Goal: Check status

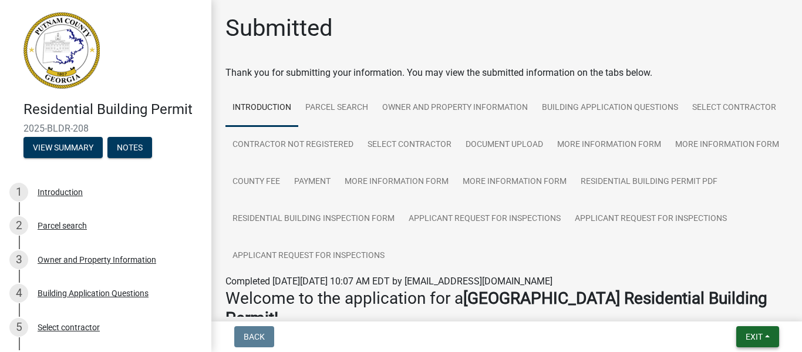
click at [752, 335] on span "Exit" at bounding box center [754, 336] width 17 height 9
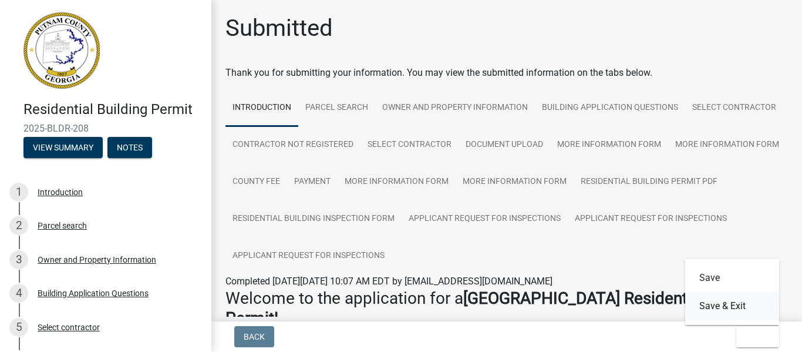
click at [715, 305] on button "Save & Exit" at bounding box center [732, 306] width 94 height 28
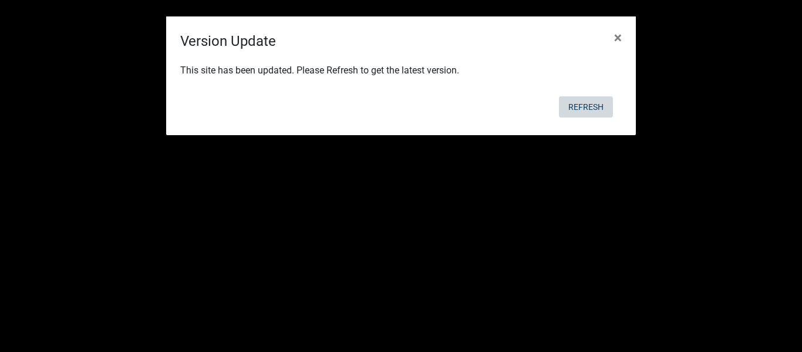
click at [591, 104] on button "Refresh" at bounding box center [586, 106] width 54 height 21
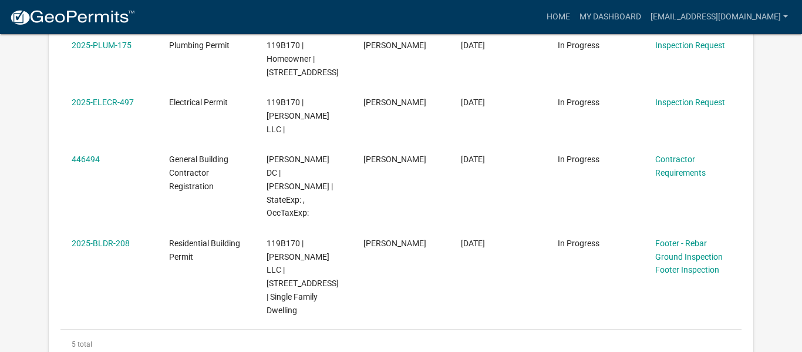
scroll to position [335, 0]
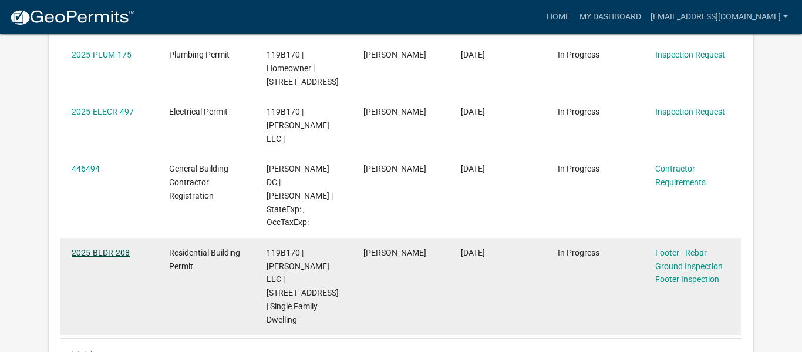
click at [80, 248] on link "2025-BLDR-208" at bounding box center [101, 252] width 58 height 9
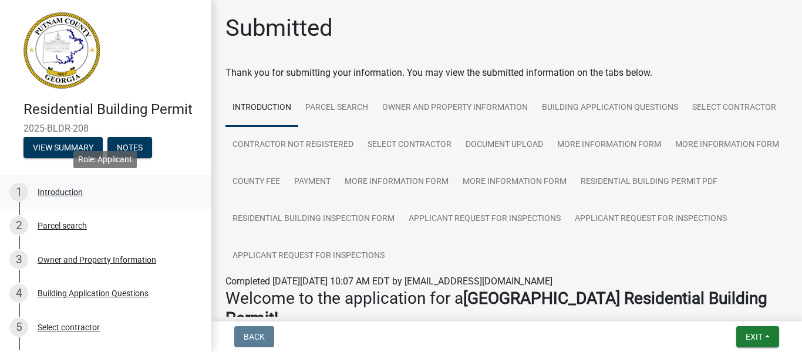
click at [192, 183] on div "1 Introduction" at bounding box center [100, 192] width 183 height 19
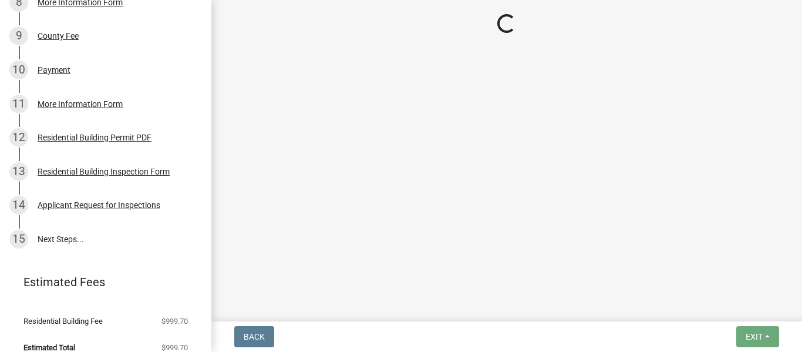
scroll to position [440, 0]
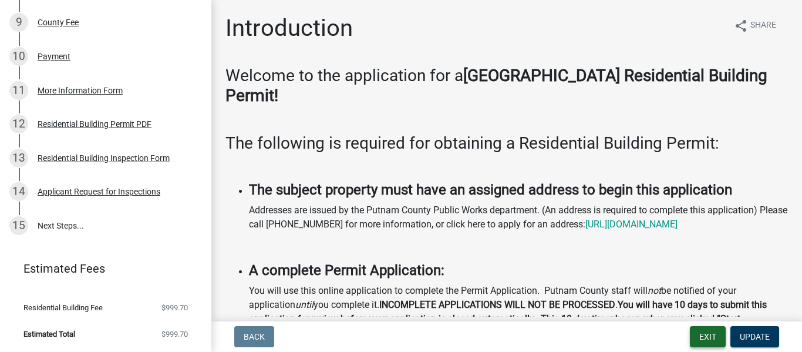
click at [708, 339] on button "Exit" at bounding box center [708, 336] width 36 height 21
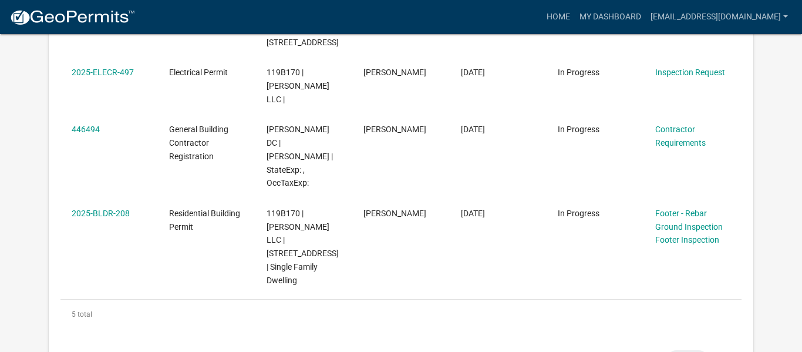
scroll to position [376, 0]
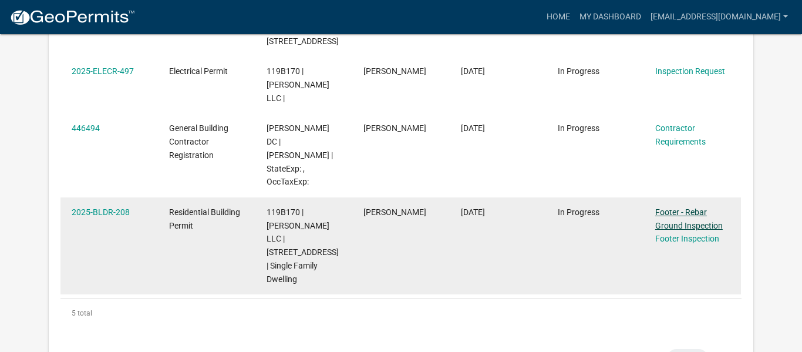
click at [678, 207] on link "Footer - Rebar Ground Inspection" at bounding box center [689, 218] width 68 height 23
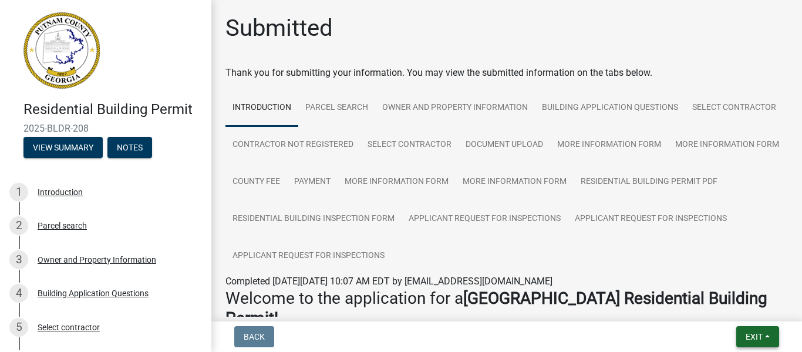
click at [761, 338] on span "Exit" at bounding box center [754, 336] width 17 height 9
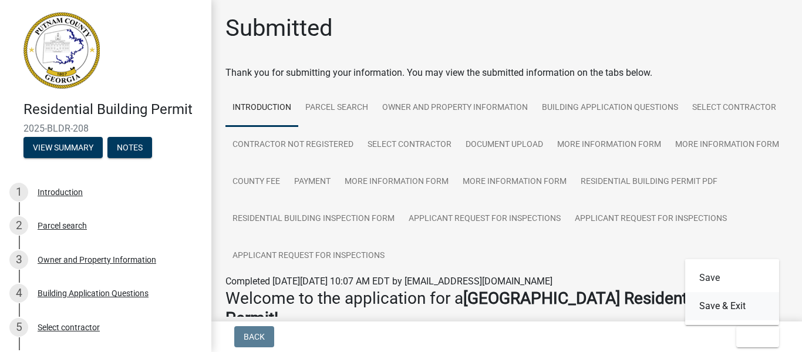
click at [742, 308] on button "Save & Exit" at bounding box center [732, 306] width 94 height 28
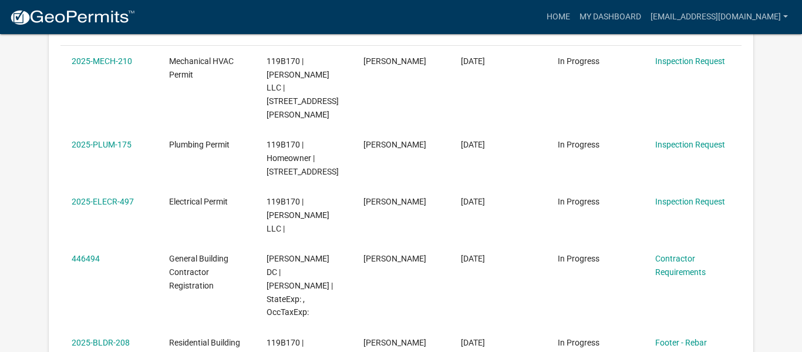
scroll to position [242, 0]
